Goal: Navigation & Orientation: Understand site structure

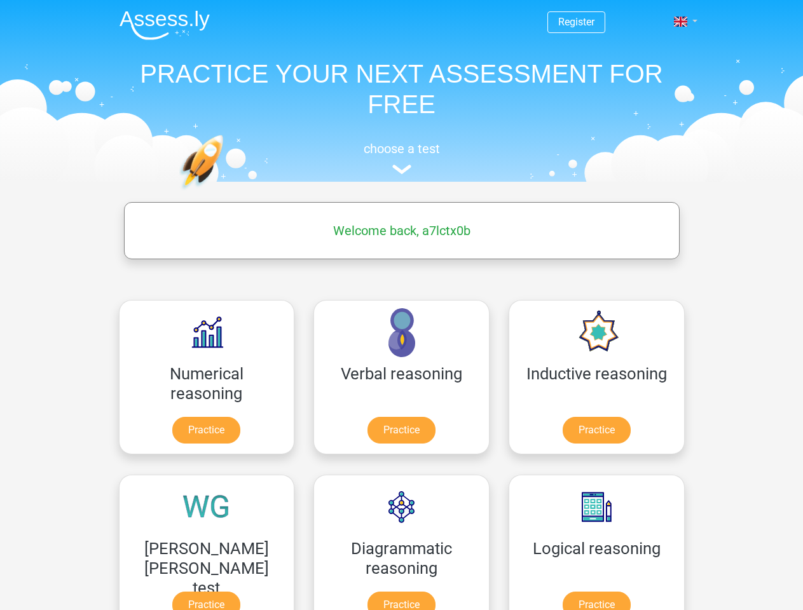
click at [681, 22] on span at bounding box center [680, 22] width 13 height 10
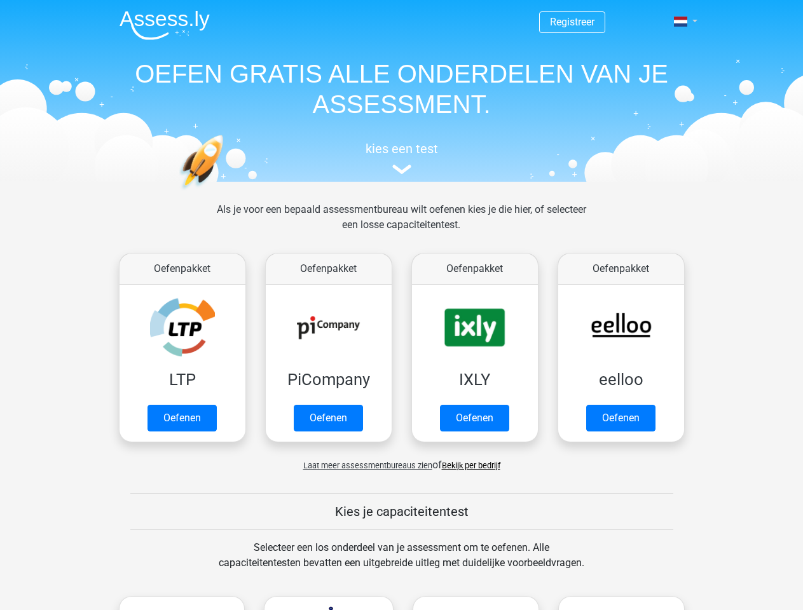
click at [681, 22] on span at bounding box center [680, 22] width 13 height 10
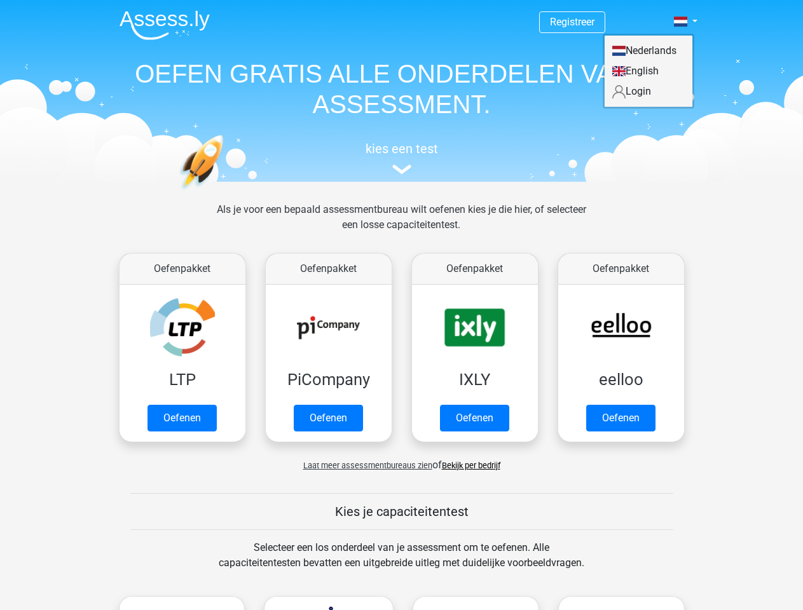
click at [364, 465] on span "Laat meer assessmentbureaus zien" at bounding box center [367, 466] width 129 height 10
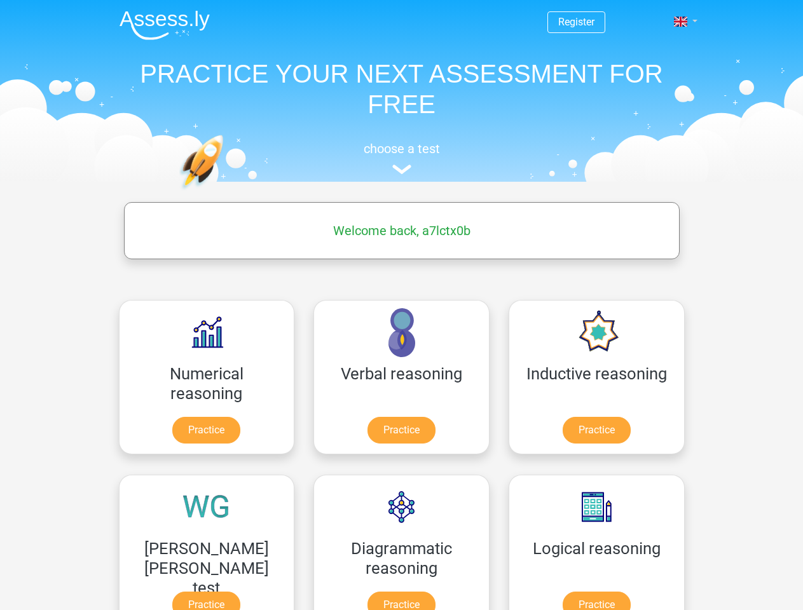
click at [681, 22] on span at bounding box center [680, 22] width 13 height 10
